Goal: Submit feedback/report problem

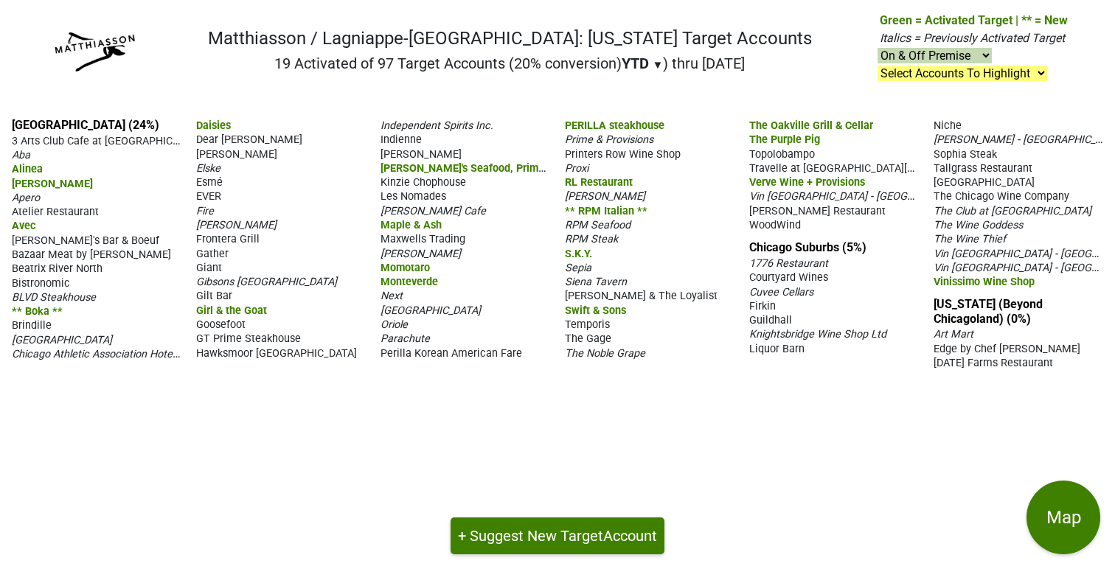
click at [204, 209] on span "Fire" at bounding box center [205, 211] width 18 height 13
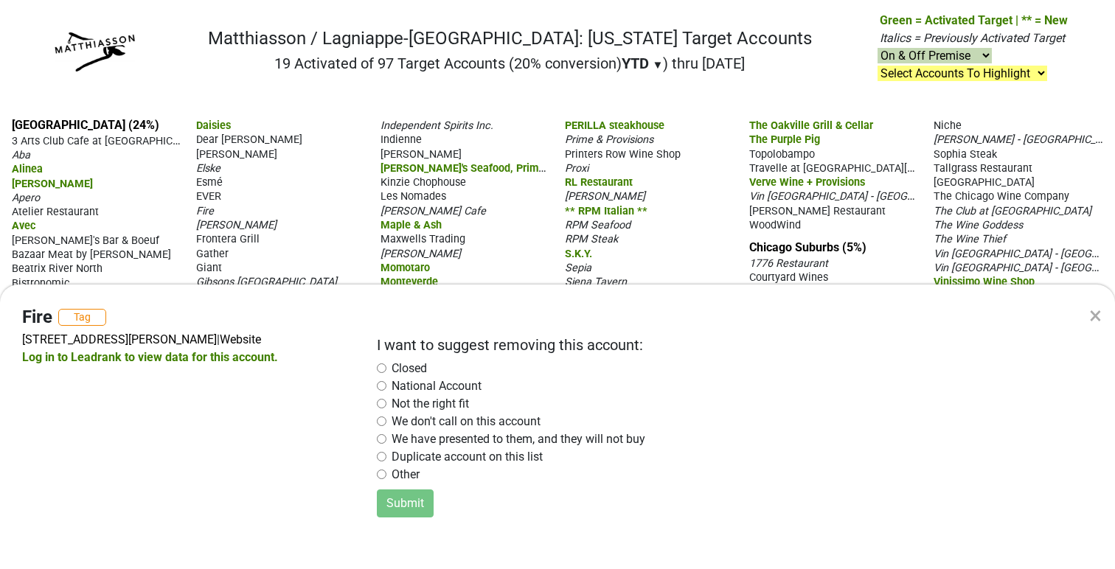
click at [301, 193] on div "× Fire Tag [STREET_ADDRESS][PERSON_NAME] | Website Log in to Leadrank to view d…" at bounding box center [557, 284] width 1115 height 569
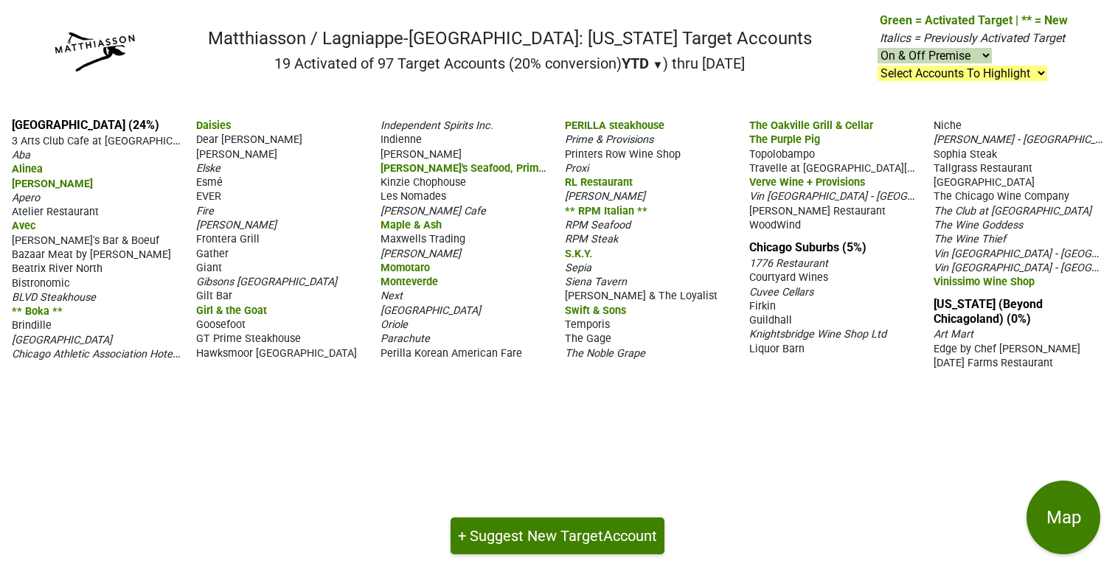
click at [210, 208] on span "Fire" at bounding box center [205, 211] width 18 height 13
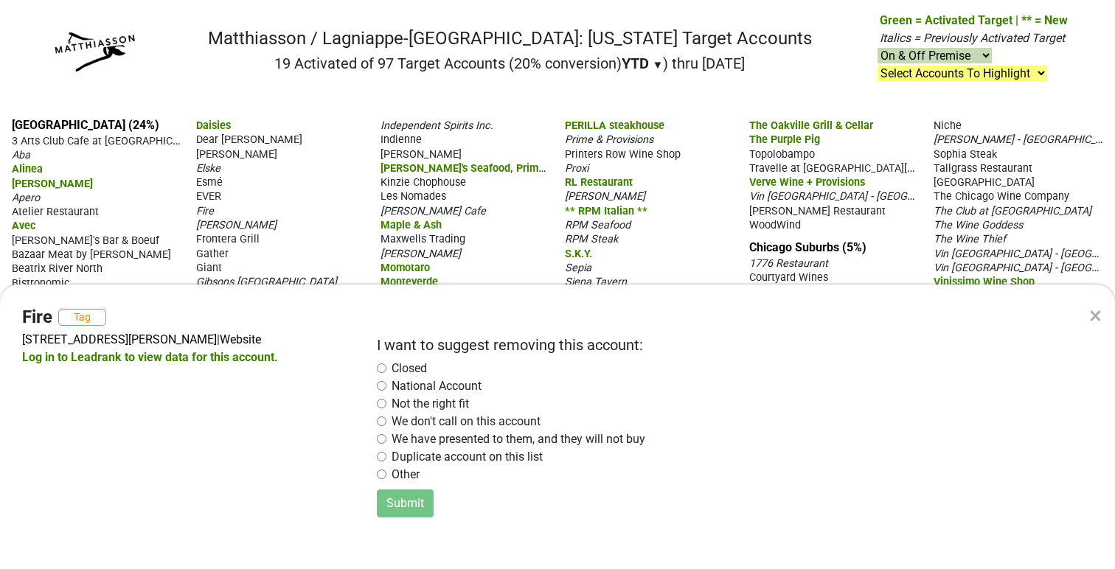
click at [383, 370] on input "radio" at bounding box center [382, 369] width 10 height 10
click at [404, 510] on button "Submit" at bounding box center [405, 504] width 57 height 28
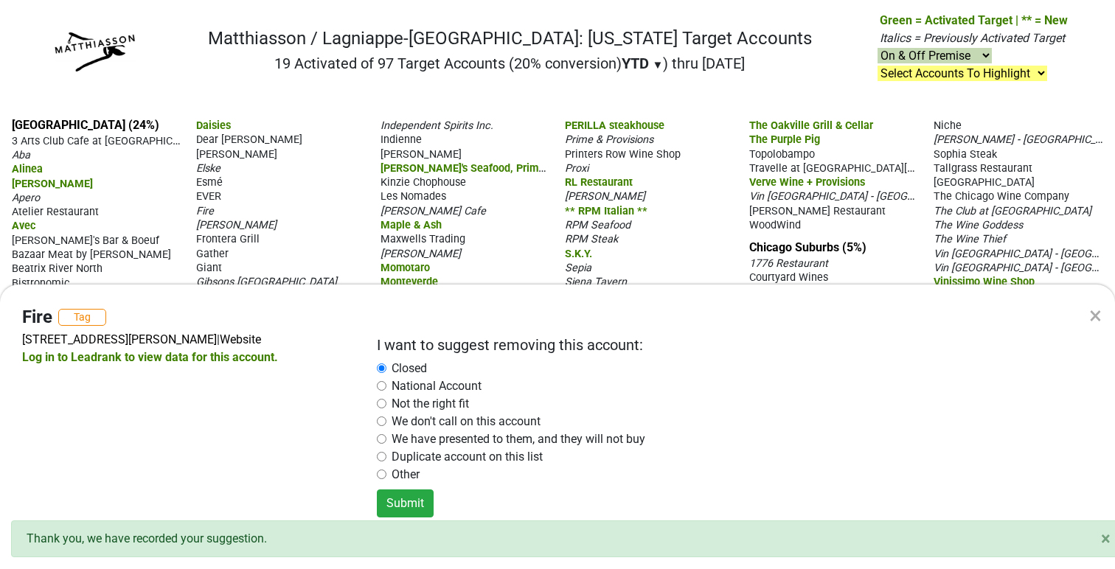
radio input "false"
